Goal: Task Accomplishment & Management: Complete application form

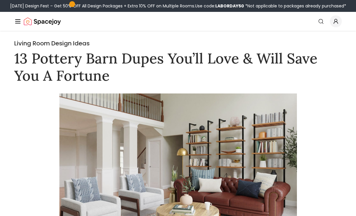
click at [18, 22] on icon "Global" at bounding box center [17, 21] width 7 height 7
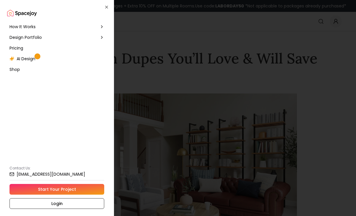
click at [22, 27] on span "How It Works" at bounding box center [23, 27] width 26 height 6
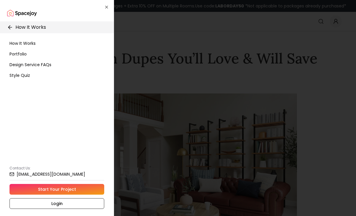
click at [27, 43] on span "How It Works" at bounding box center [23, 43] width 26 height 6
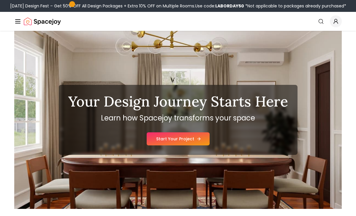
click at [183, 137] on link "Start Your Project" at bounding box center [178, 138] width 63 height 13
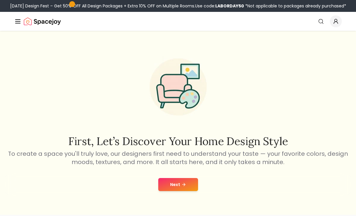
click at [177, 185] on button "Next" at bounding box center [178, 184] width 40 height 13
